Goal: Task Accomplishment & Management: Manage account settings

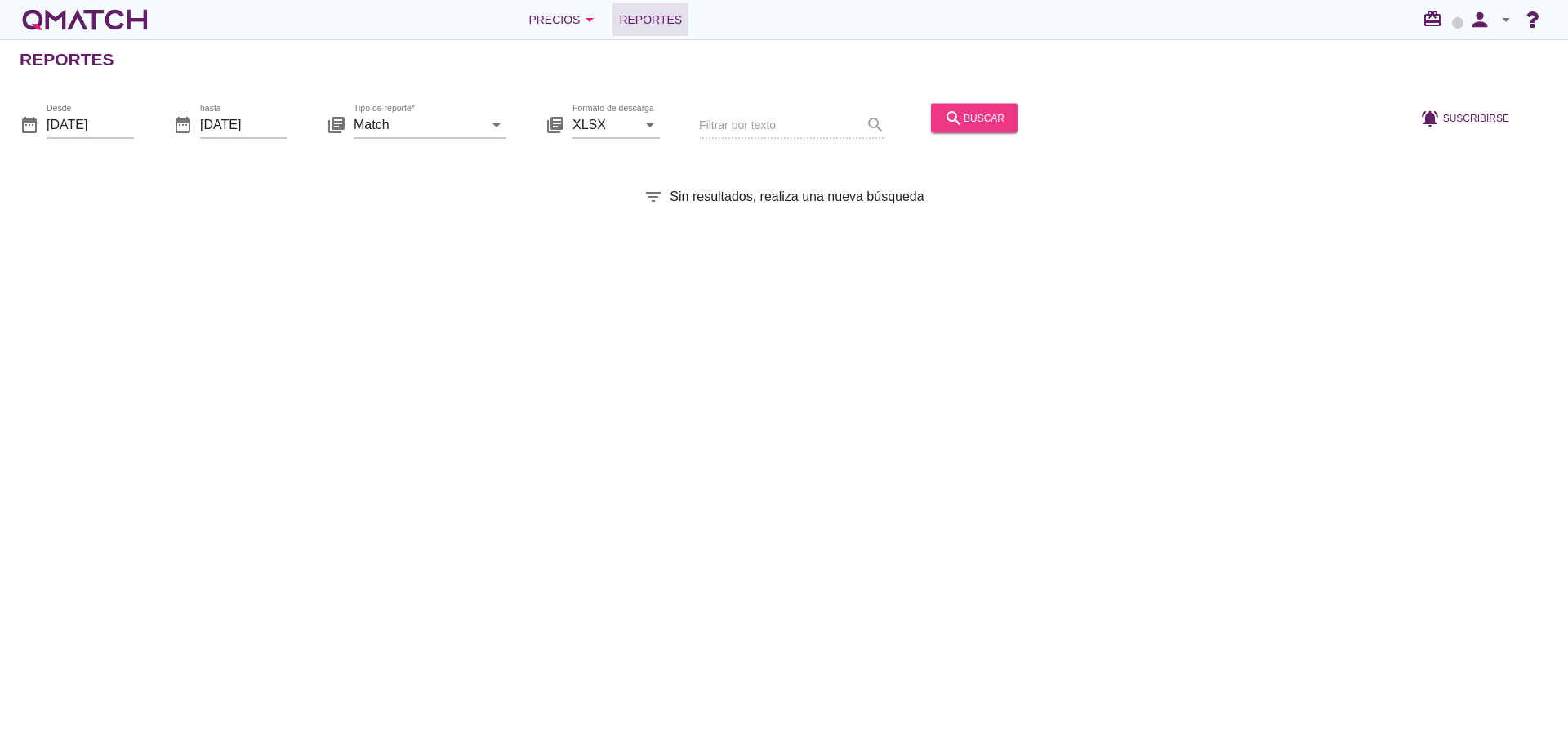
click at [967, 113] on div "search buscar" at bounding box center [974, 118] width 60 height 20
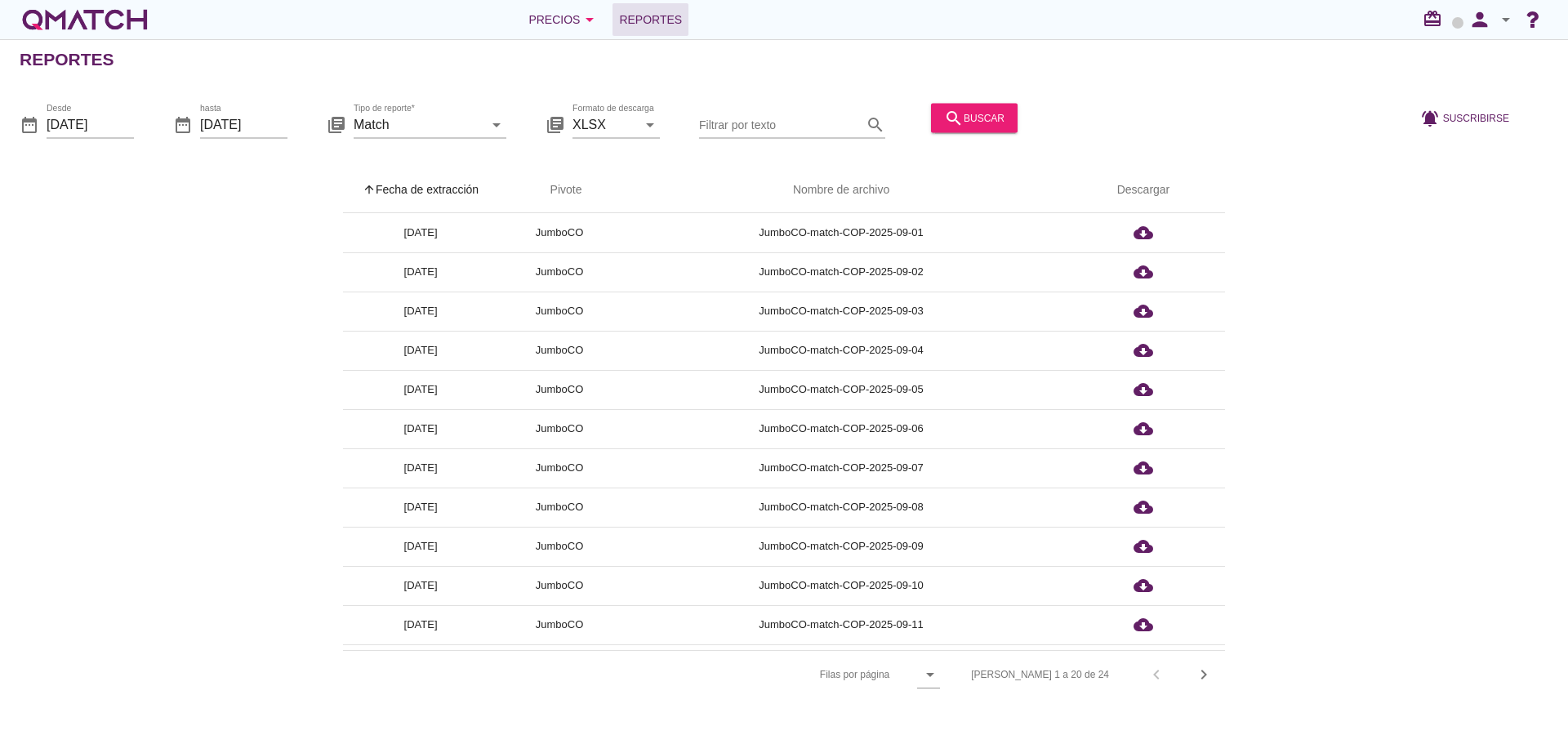
click at [452, 190] on th "arrow_upward Fecha de extracción" at bounding box center [420, 190] width 155 height 46
click at [1482, 14] on icon "person" at bounding box center [1480, 20] width 33 height 23
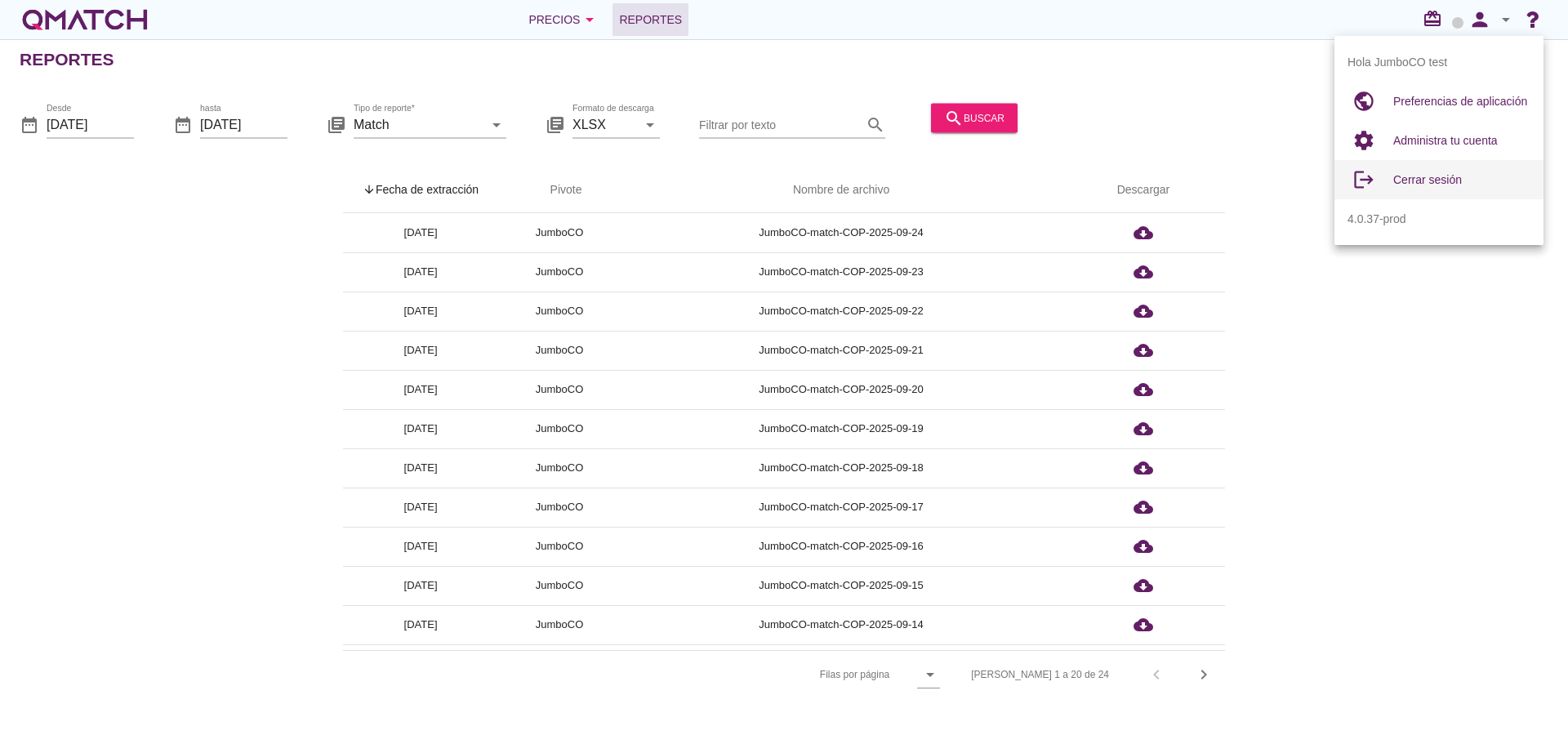
click at [1424, 179] on span "Cerrar sesión" at bounding box center [1427, 180] width 68 height 13
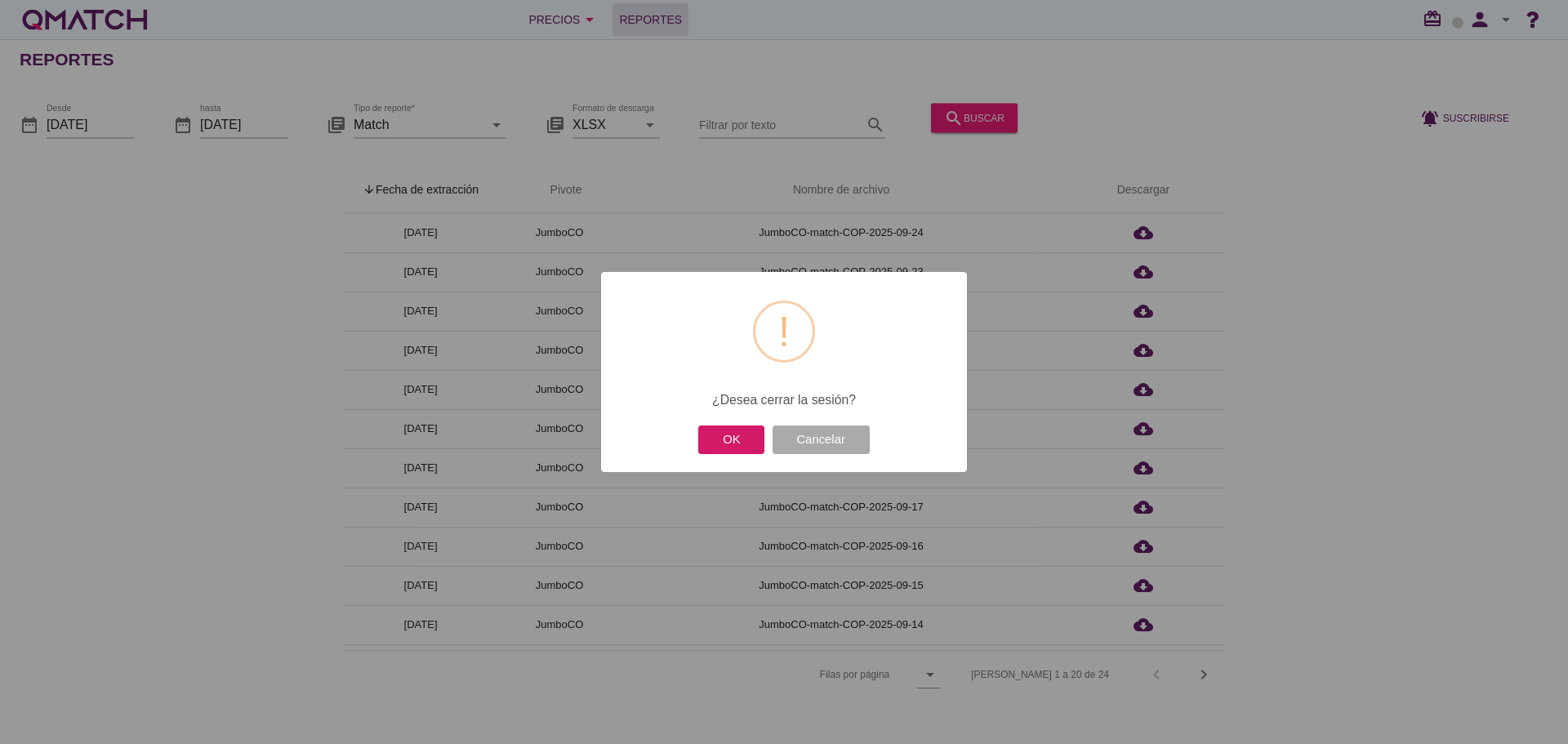
click at [744, 430] on button "OK" at bounding box center [731, 439] width 66 height 29
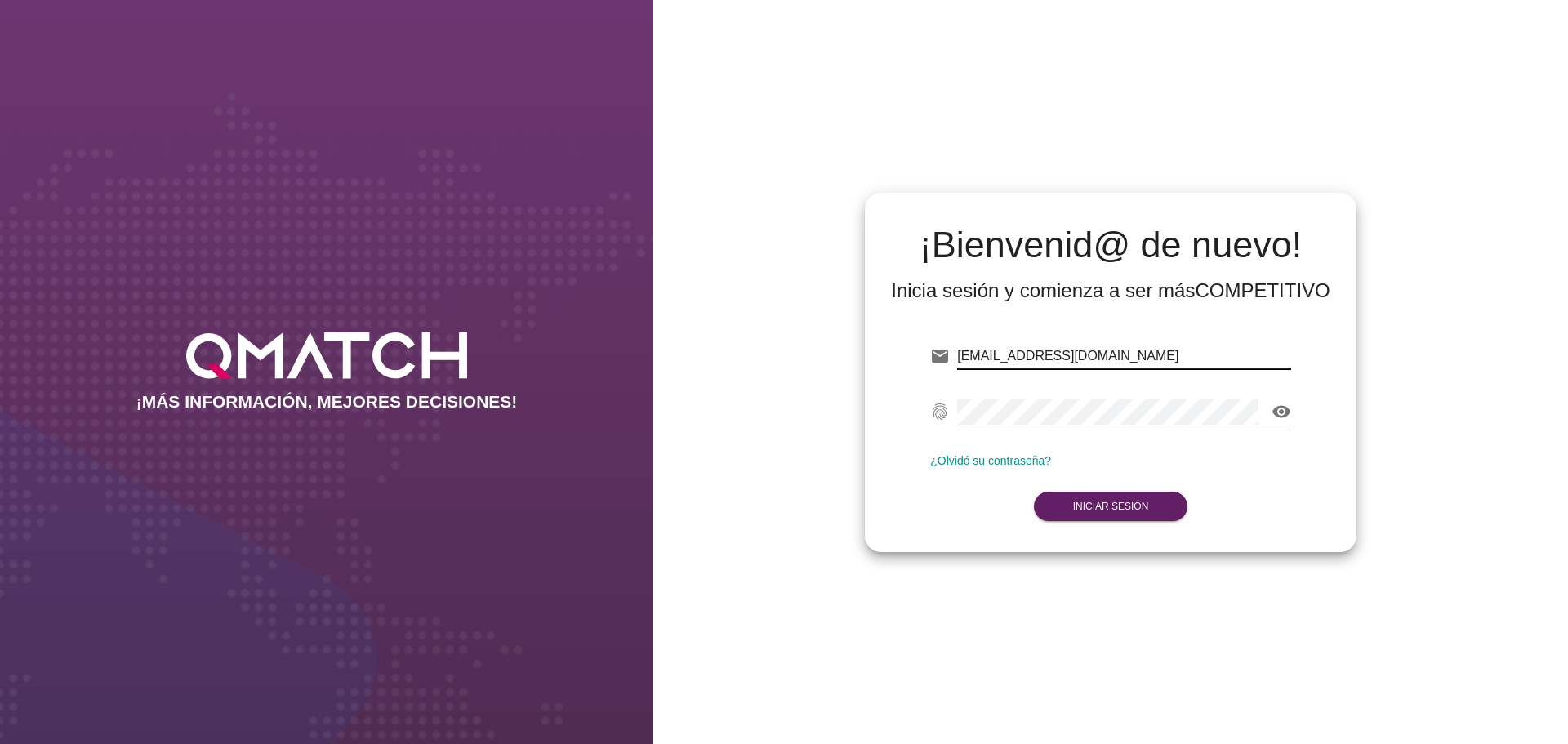
click at [1117, 353] on input "[EMAIL_ADDRESS][DOMAIN_NAME]" at bounding box center [1124, 356] width 334 height 26
type input "[EMAIL_ADDRESS][DOMAIN_NAME]"
click at [1089, 500] on button "Iniciar Sesión" at bounding box center [1111, 507] width 154 height 30
